Goal: Register for event/course

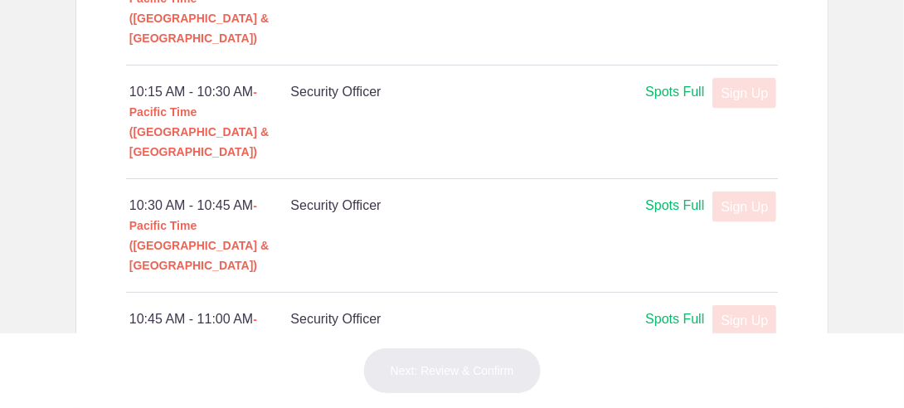
scroll to position [1108, 0]
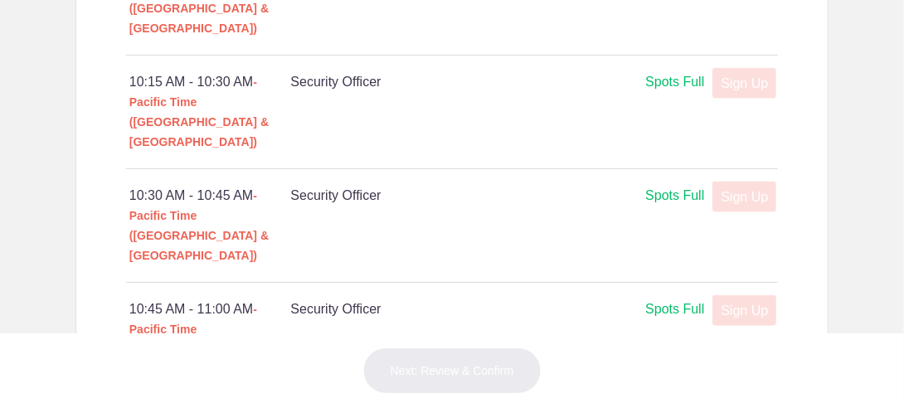
click at [187, 300] on div "10:45 AM - 11:00 AM - Pacific Time ([GEOGRAPHIC_DATA] & [GEOGRAPHIC_DATA])" at bounding box center [210, 340] width 162 height 80
click at [196, 303] on span "- Pacific Time ([GEOGRAPHIC_DATA] & [GEOGRAPHIC_DATA])" at bounding box center [198, 339] width 139 height 73
click at [299, 300] on h4 "Security Officer Spots Full" at bounding box center [411, 310] width 242 height 20
click at [244, 283] on div "10:45 AM - 11:00 AM - Pacific Time ([GEOGRAPHIC_DATA] & [GEOGRAPHIC_DATA]) Secu…" at bounding box center [452, 339] width 652 height 113
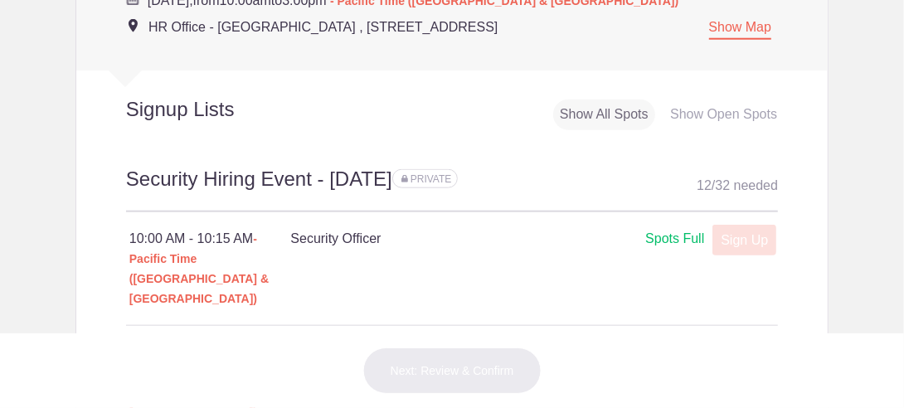
scroll to position [841, 0]
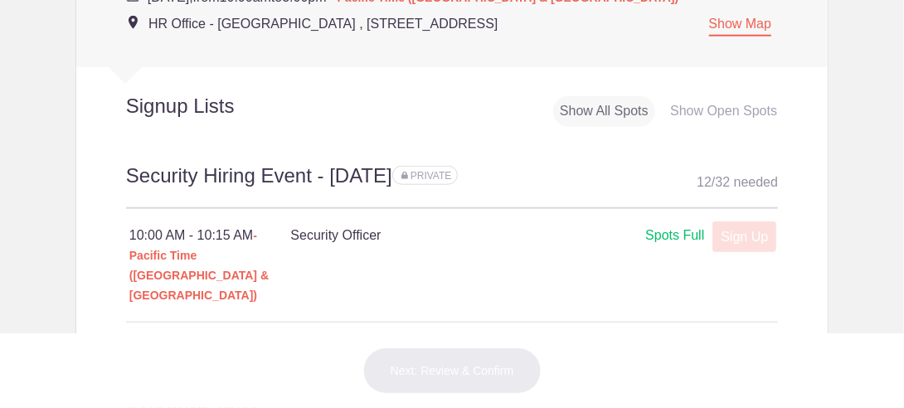
click at [742, 230] on div "Sign Up x" at bounding box center [739, 236] width 71 height 21
click at [665, 231] on div "Spots Full" at bounding box center [674, 236] width 59 height 21
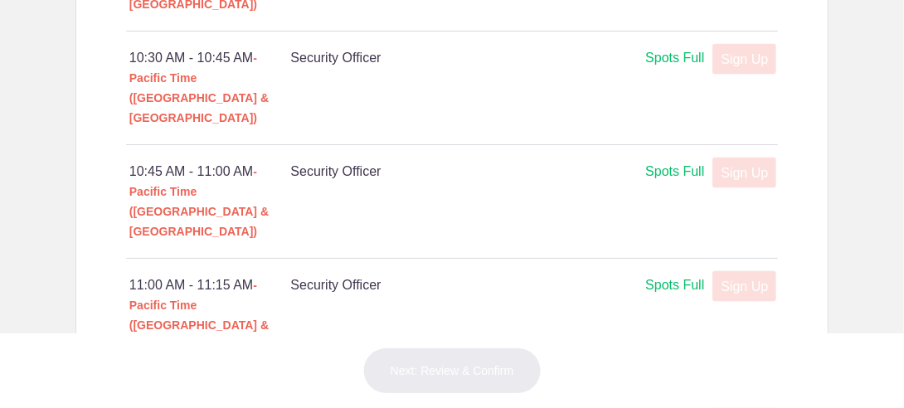
scroll to position [1249, 0]
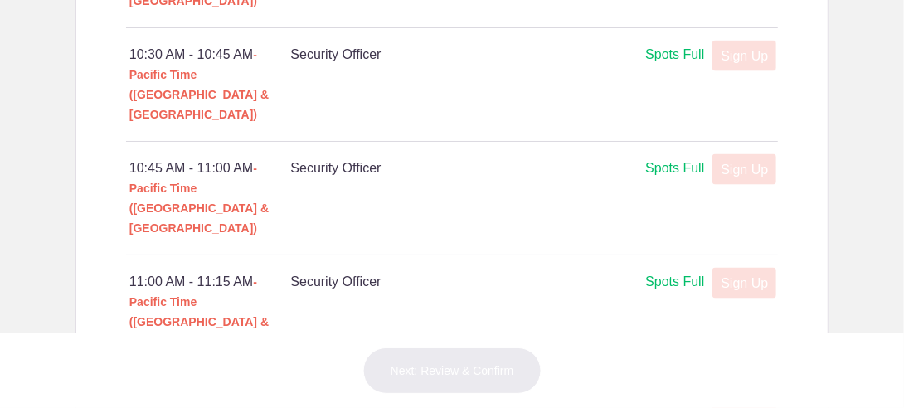
click at [306, 386] on h4 "Security Officer Spots Full" at bounding box center [411, 396] width 242 height 20
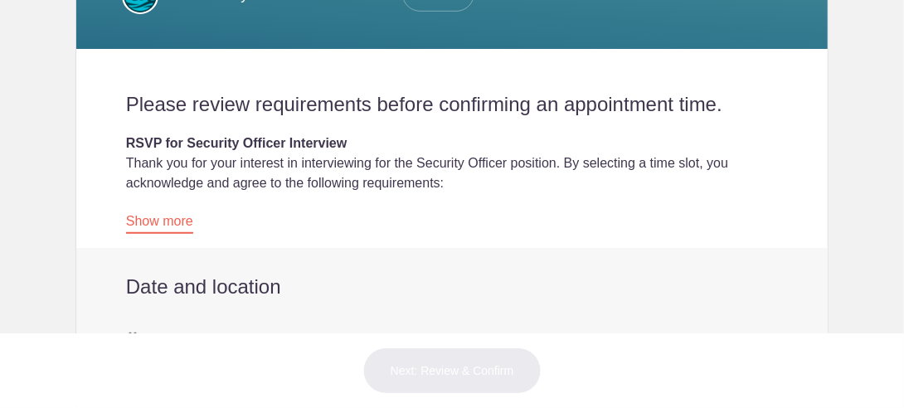
scroll to position [483, 0]
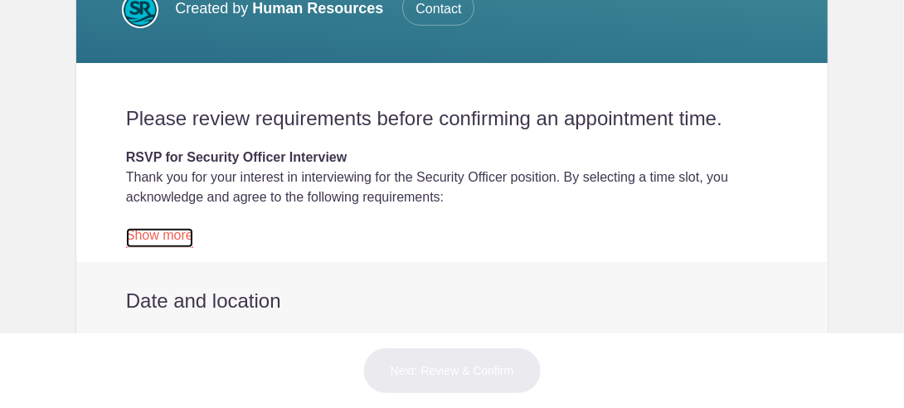
click at [164, 244] on link "Show more" at bounding box center [159, 238] width 67 height 20
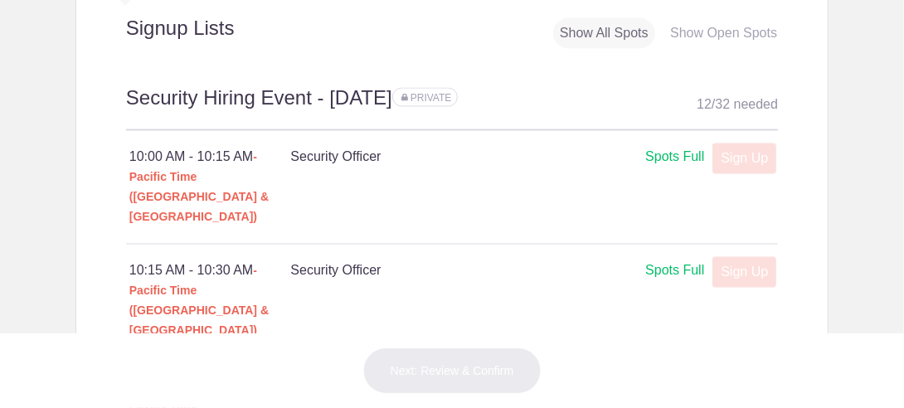
scroll to position [1690, 0]
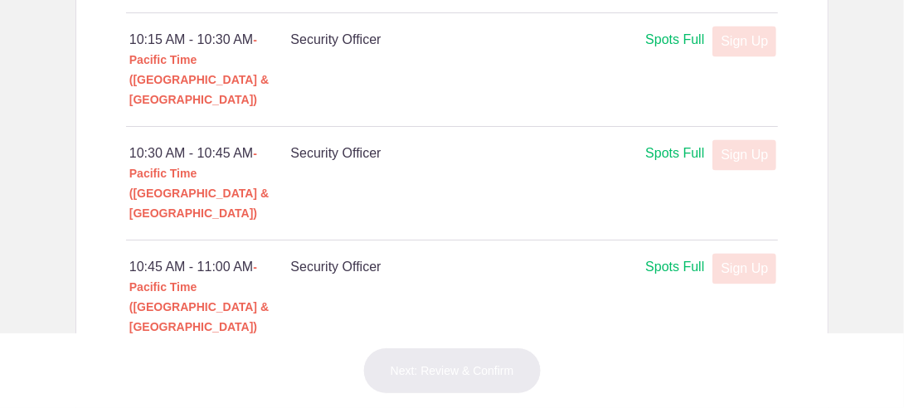
click at [208, 374] on span "- Pacific Time ([GEOGRAPHIC_DATA] & [GEOGRAPHIC_DATA])" at bounding box center [198, 410] width 139 height 73
click at [261, 371] on div "11:00 AM - 11:15 AM - Pacific Time ([GEOGRAPHIC_DATA] & [GEOGRAPHIC_DATA])" at bounding box center [210, 411] width 162 height 80
click at [734, 371] on div "Sign Up x" at bounding box center [739, 381] width 71 height 21
click at [664, 371] on div "Spots Full" at bounding box center [674, 381] width 59 height 21
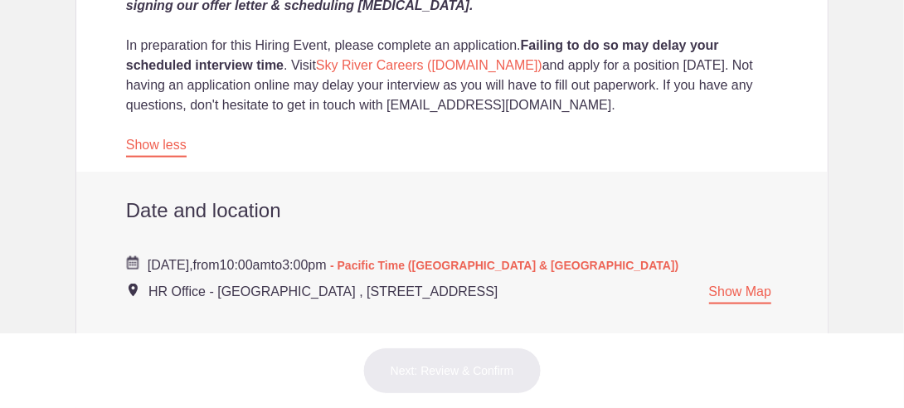
scroll to position [1117, 0]
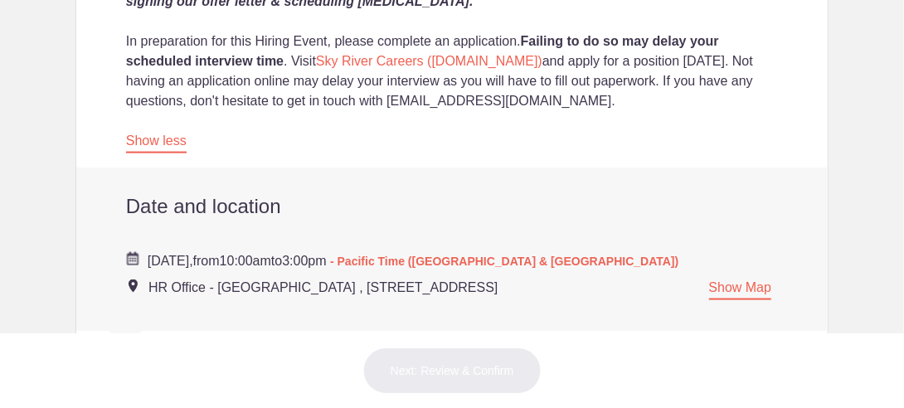
click at [179, 153] on div "Show less" at bounding box center [159, 141] width 67 height 52
click at [173, 148] on link "Show less" at bounding box center [156, 144] width 61 height 20
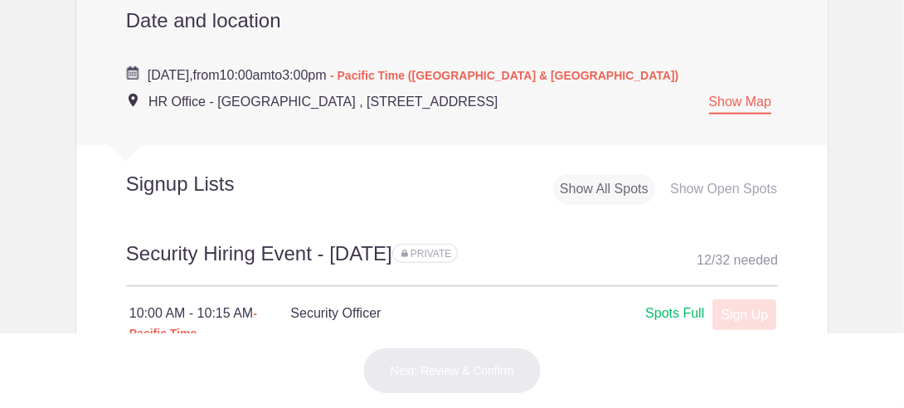
scroll to position [592, 0]
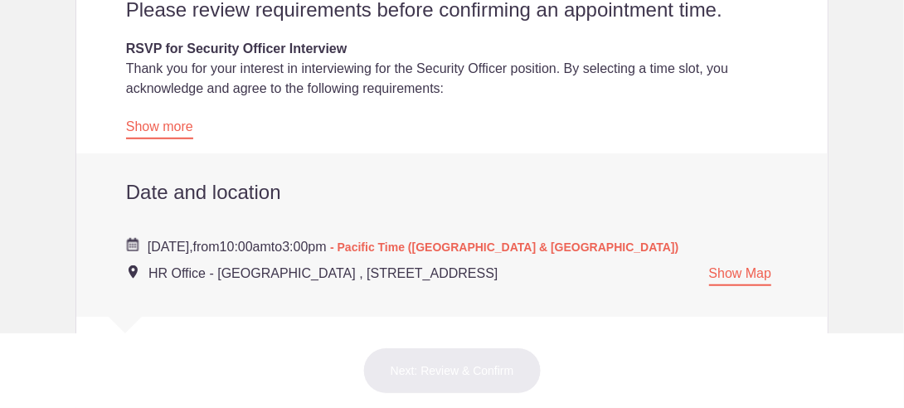
click at [585, 248] on span "- Pacific Time ([GEOGRAPHIC_DATA] & [GEOGRAPHIC_DATA])" at bounding box center [504, 247] width 348 height 13
click at [133, 245] on img at bounding box center [132, 244] width 13 height 13
click at [126, 241] on img at bounding box center [132, 244] width 13 height 13
click at [495, 251] on span "- Pacific Time ([GEOGRAPHIC_DATA] & [GEOGRAPHIC_DATA])" at bounding box center [504, 247] width 348 height 13
click at [747, 282] on link "Show Map" at bounding box center [740, 276] width 63 height 20
